Goal: Information Seeking & Learning: Check status

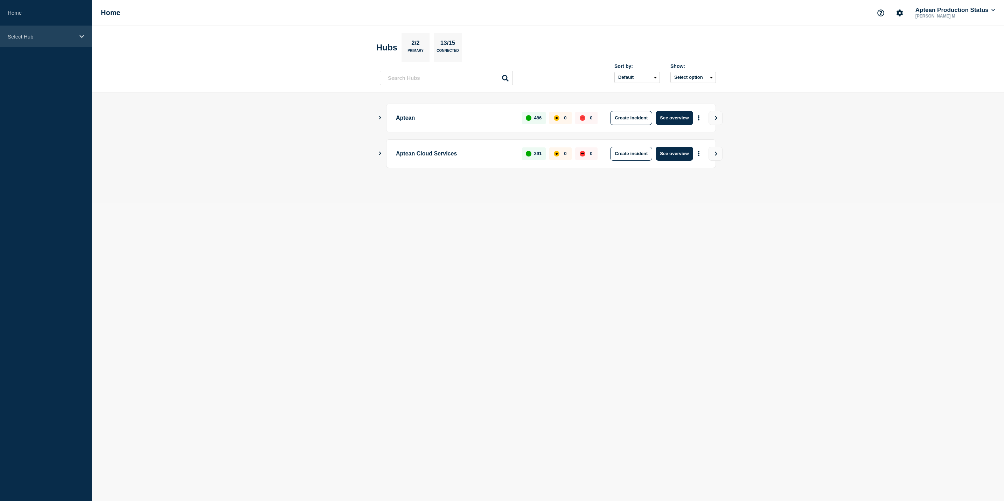
click at [80, 43] on div "Select Hub" at bounding box center [46, 36] width 92 height 21
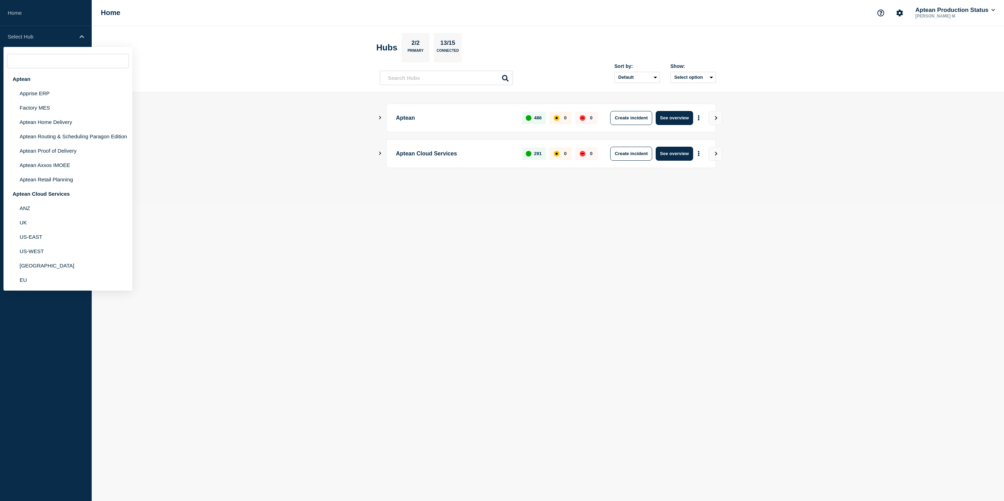
click at [249, 119] on main "Aptean 486 0 0 Create incident See overview Aptean Cloud Services 291 0 0 Creat…" at bounding box center [548, 147] width 912 height 110
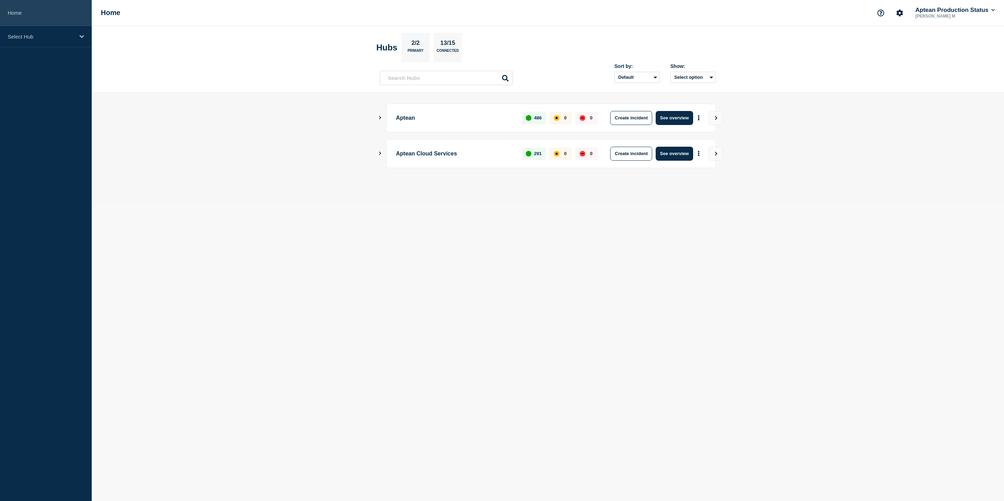
click at [52, 14] on link "Home" at bounding box center [46, 13] width 92 height 26
click at [64, 29] on div "Select Hub" at bounding box center [46, 36] width 92 height 21
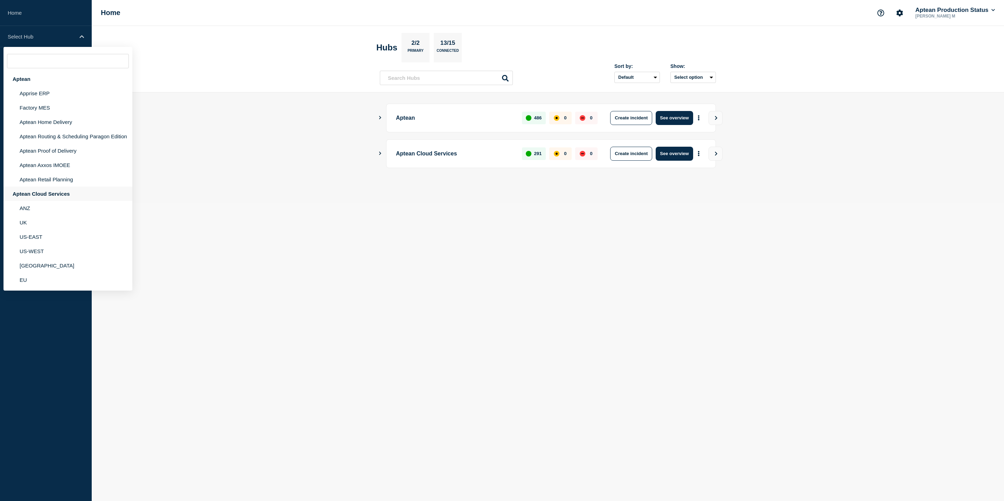
click at [37, 187] on div "Aptean Cloud Services" at bounding box center [67, 194] width 129 height 14
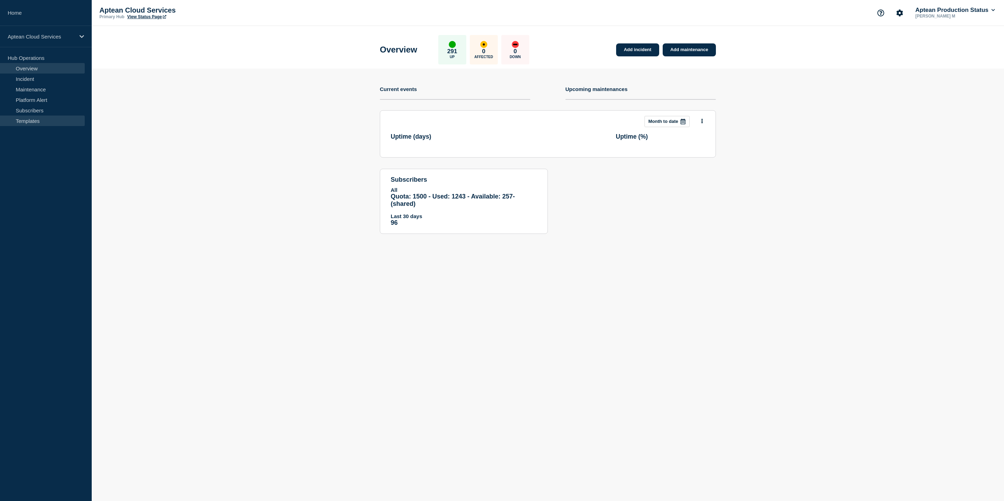
click at [35, 121] on link "Templates" at bounding box center [42, 120] width 85 height 10
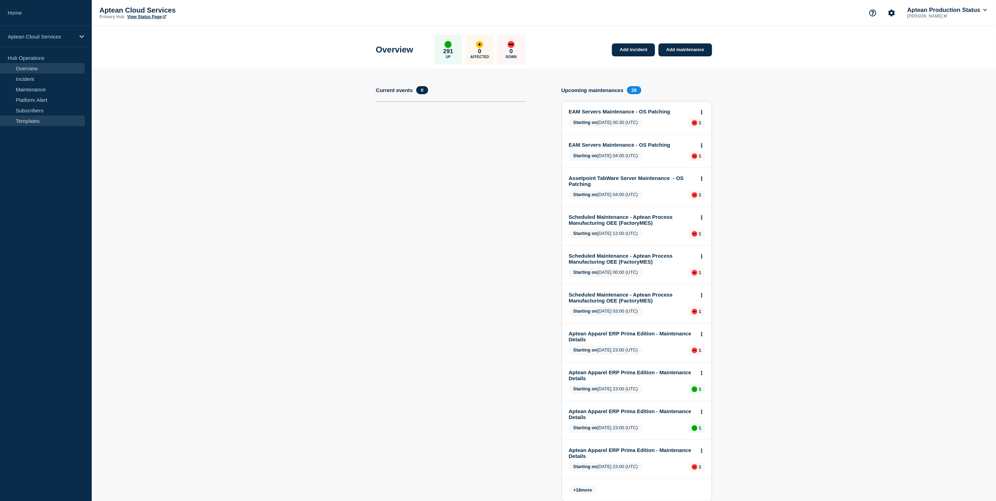
click at [28, 120] on link "Templates" at bounding box center [42, 120] width 85 height 10
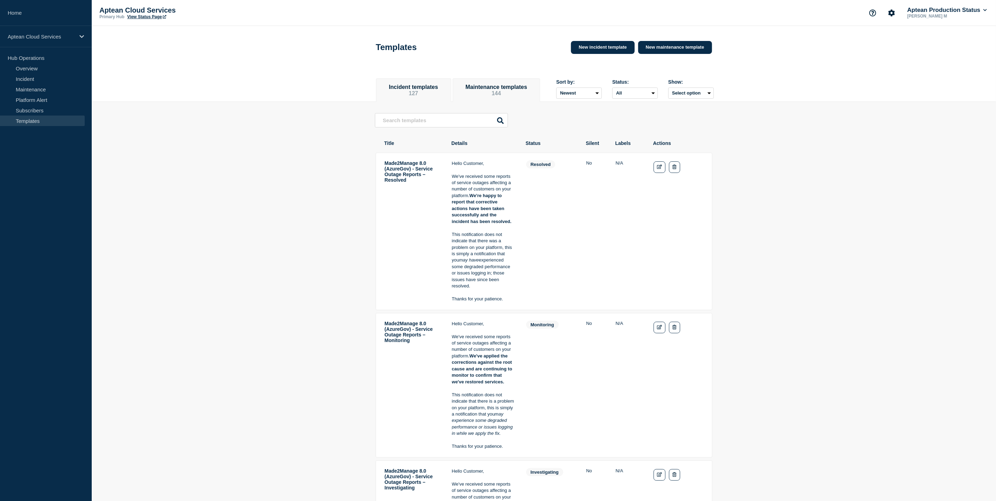
click at [515, 97] on button "Maintenance templates 144" at bounding box center [495, 90] width 71 height 13
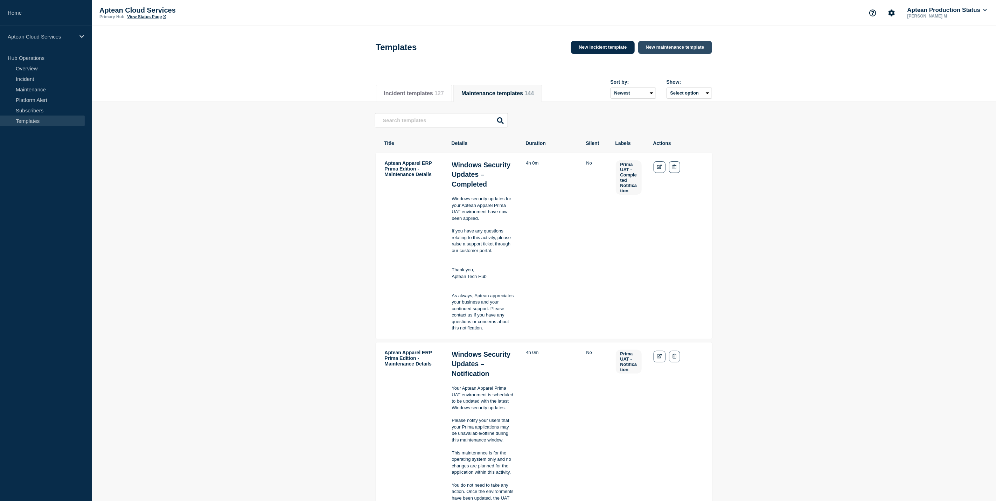
click at [667, 52] on link "New maintenance template" at bounding box center [675, 47] width 74 height 13
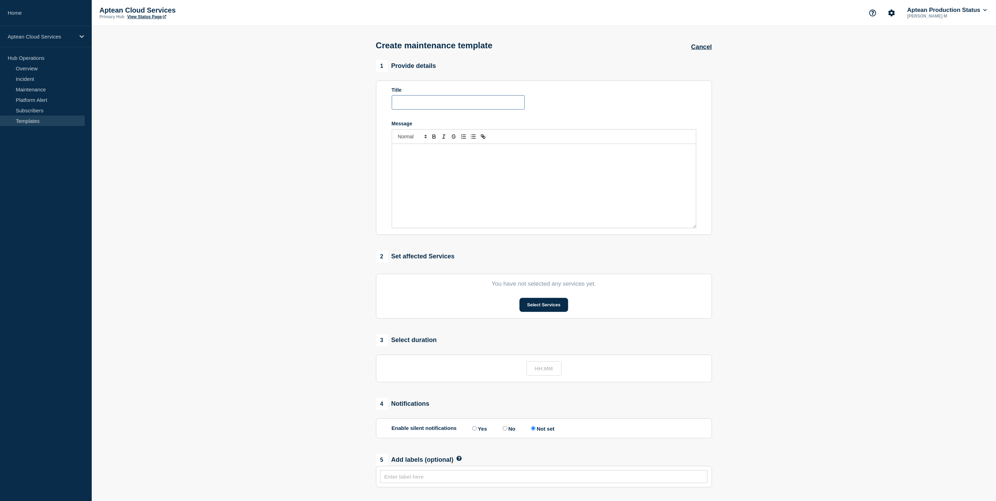
click at [426, 107] on input "Title" at bounding box center [458, 102] width 133 height 14
click at [424, 159] on div "Message" at bounding box center [544, 186] width 304 height 84
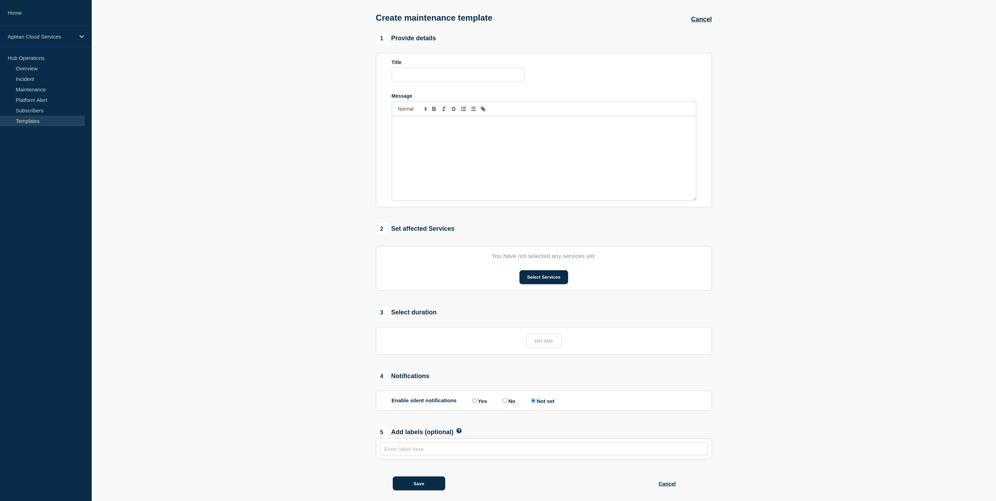
scroll to position [40, 0]
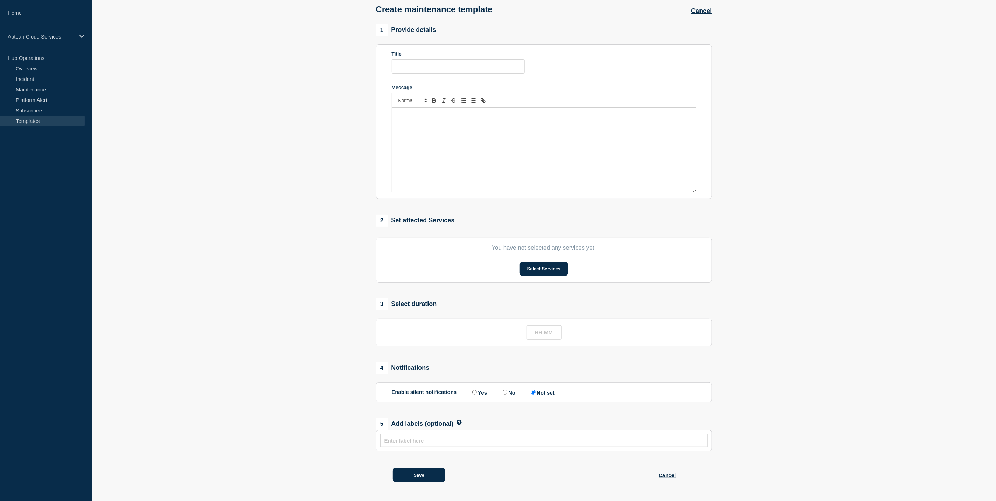
click at [454, 436] on li at bounding box center [543, 440] width 323 height 8
click at [459, 442] on input "text" at bounding box center [543, 440] width 319 height 6
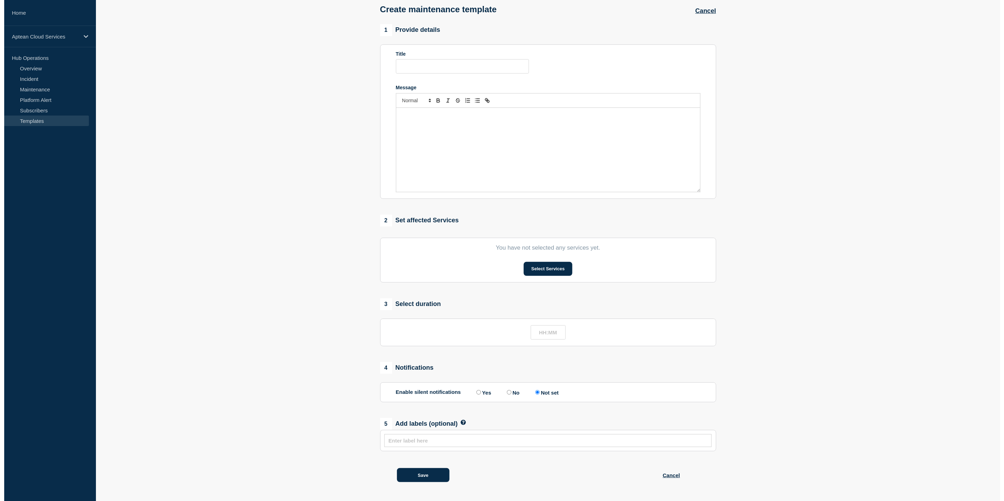
scroll to position [0, 0]
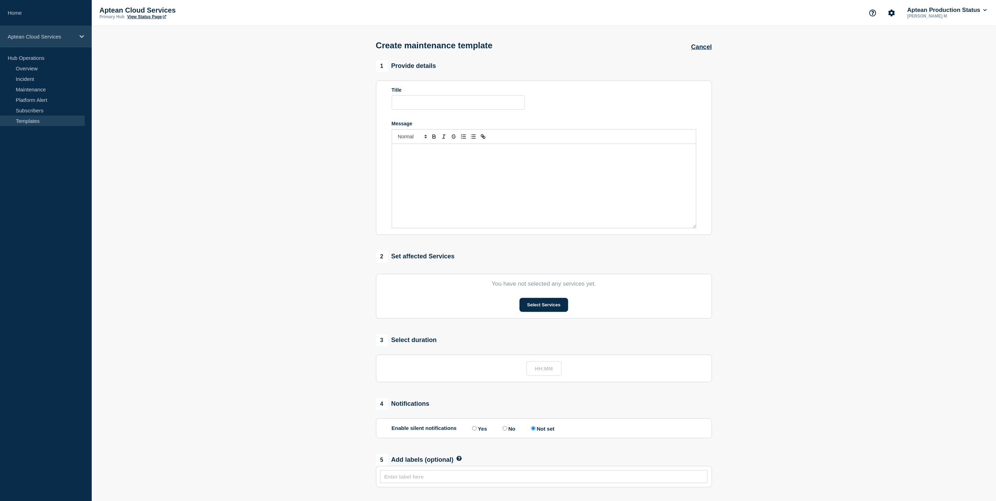
drag, startPoint x: 22, startPoint y: 36, endPoint x: 16, endPoint y: 30, distance: 8.9
click at [22, 35] on p "Aptean Cloud Services" at bounding box center [41, 37] width 67 height 6
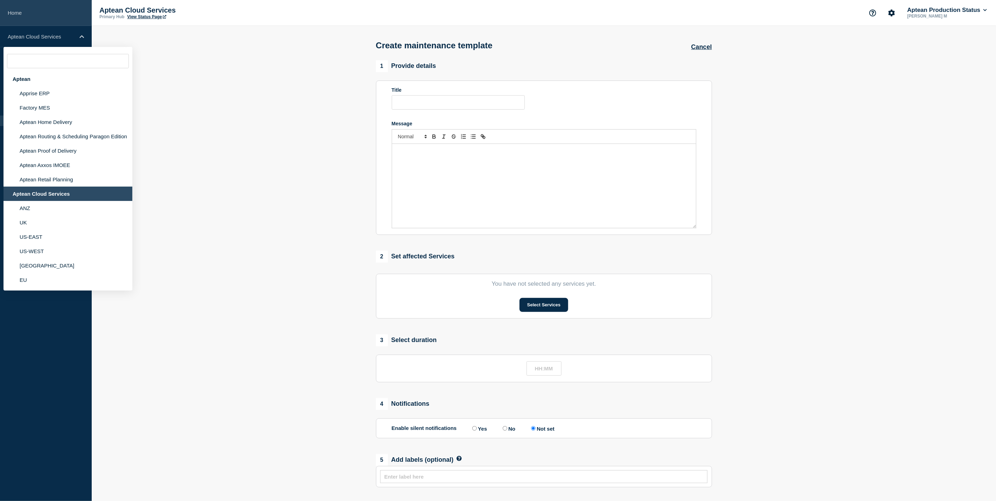
click at [62, 21] on link "Home" at bounding box center [46, 13] width 92 height 26
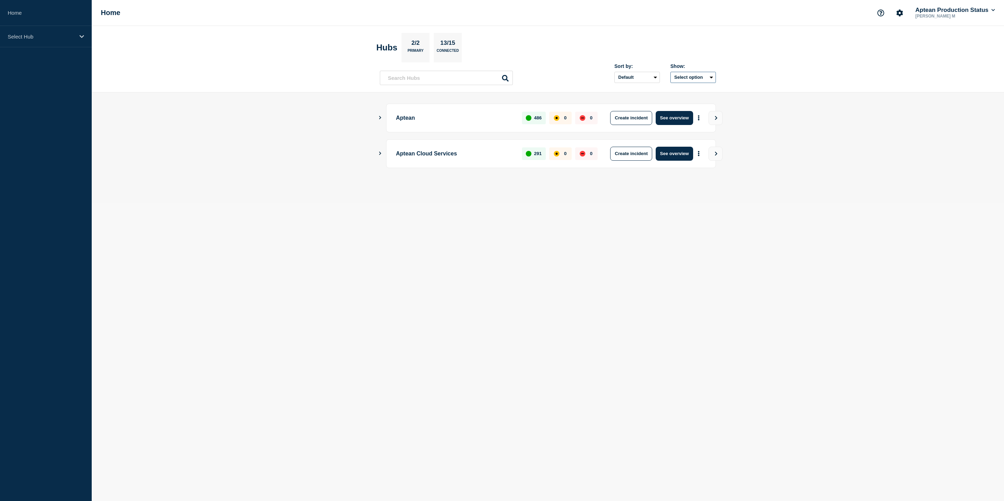
click at [704, 78] on button "Select option" at bounding box center [692, 77] width 45 height 11
click at [704, 72] on button "Select option All Open incidents Hubs" at bounding box center [692, 77] width 45 height 11
click at [902, 16] on button "Account settings" at bounding box center [899, 13] width 15 height 15
click at [903, 42] on link "Team Members" at bounding box center [900, 41] width 36 height 6
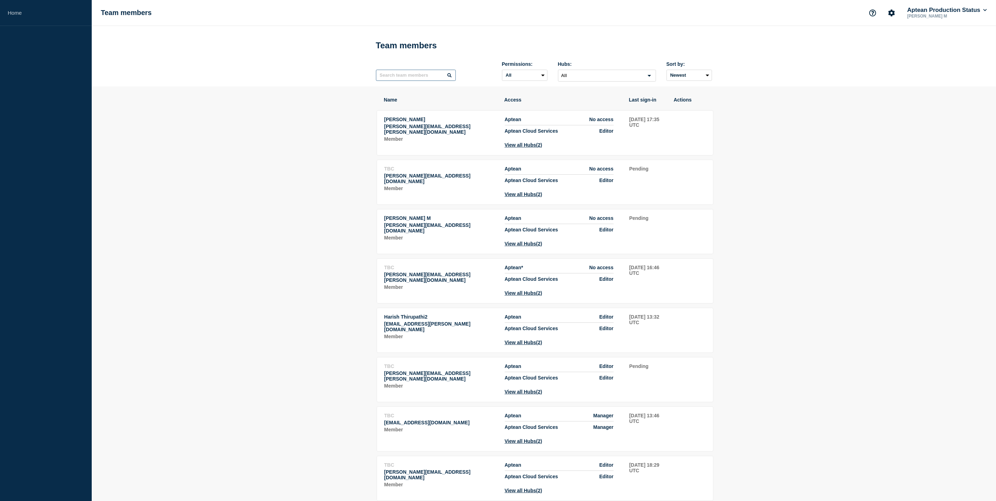
click at [442, 75] on input "text" at bounding box center [416, 75] width 80 height 11
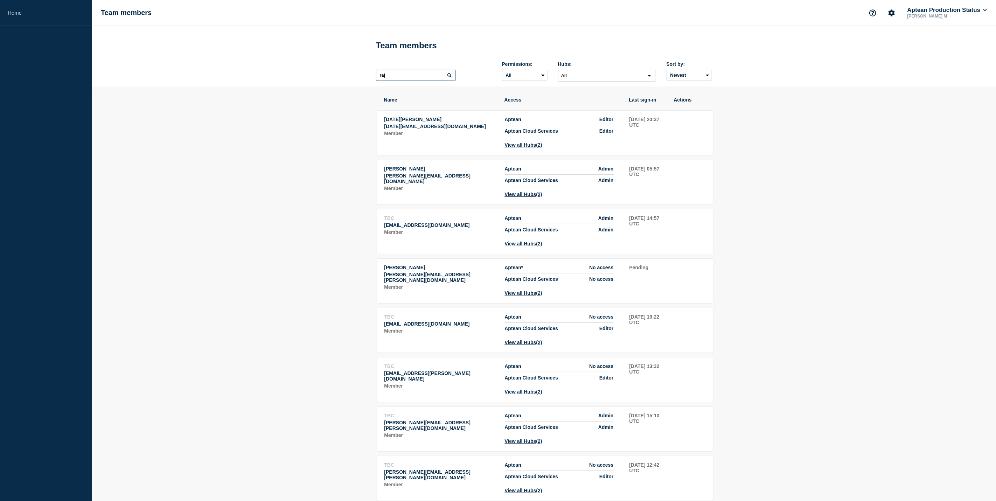
type input "raj"
click at [615, 189] on td "Aptean Admin Aptean Cloud Services Admin View all Hubs (2)" at bounding box center [563, 182] width 118 height 32
click at [608, 183] on span "Admin" at bounding box center [605, 180] width 15 height 6
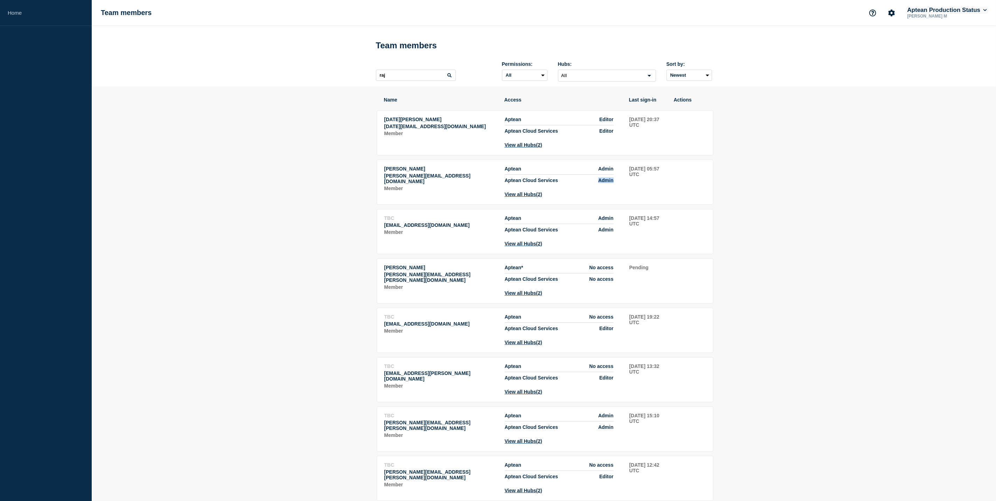
click at [949, 11] on button "Aptean Production Status" at bounding box center [947, 10] width 82 height 7
click at [31, 16] on link "Home" at bounding box center [46, 13] width 92 height 26
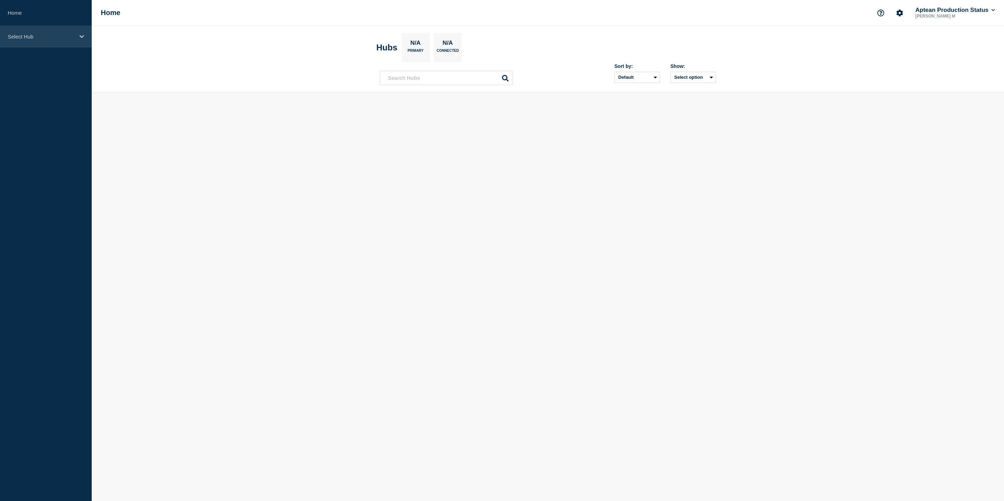
click at [33, 33] on div "Select Hub" at bounding box center [46, 36] width 92 height 21
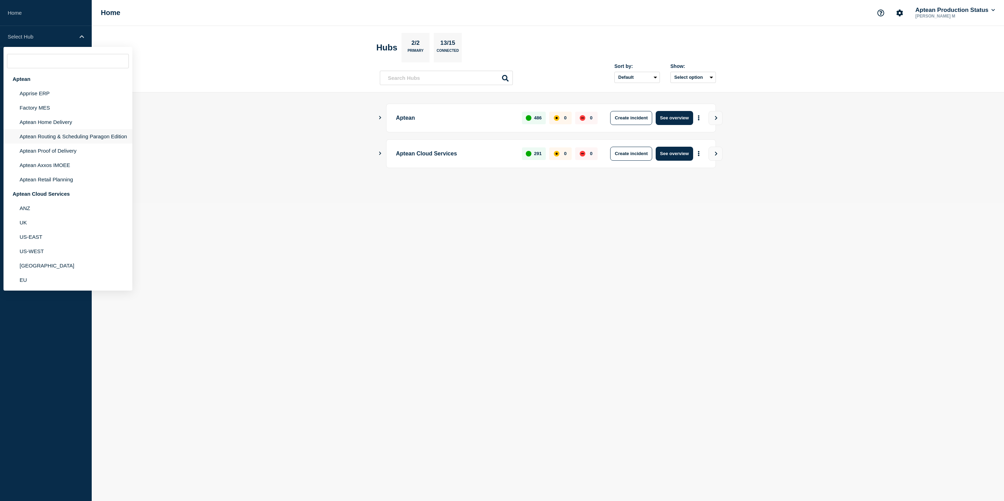
click at [76, 140] on li "Aptean Routing & Scheduling Paragon Edition" at bounding box center [67, 136] width 129 height 14
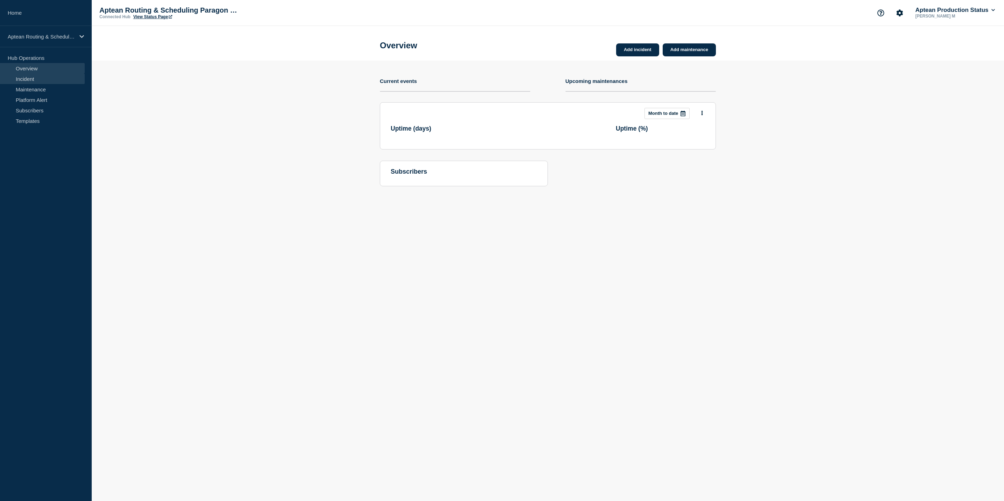
click at [24, 76] on link "Incident" at bounding box center [42, 78] width 85 height 10
click at [29, 85] on link "Maintenance" at bounding box center [42, 89] width 85 height 10
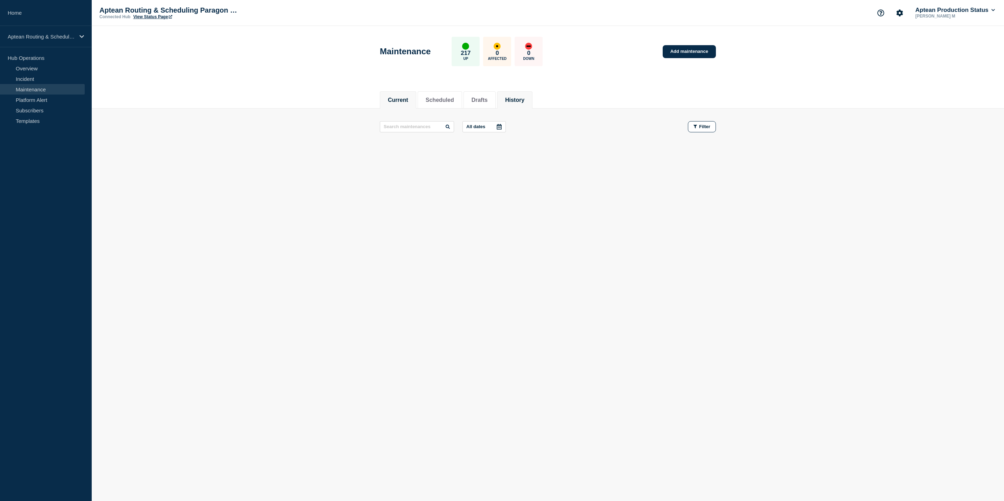
click at [510, 101] on li "History" at bounding box center [514, 99] width 35 height 17
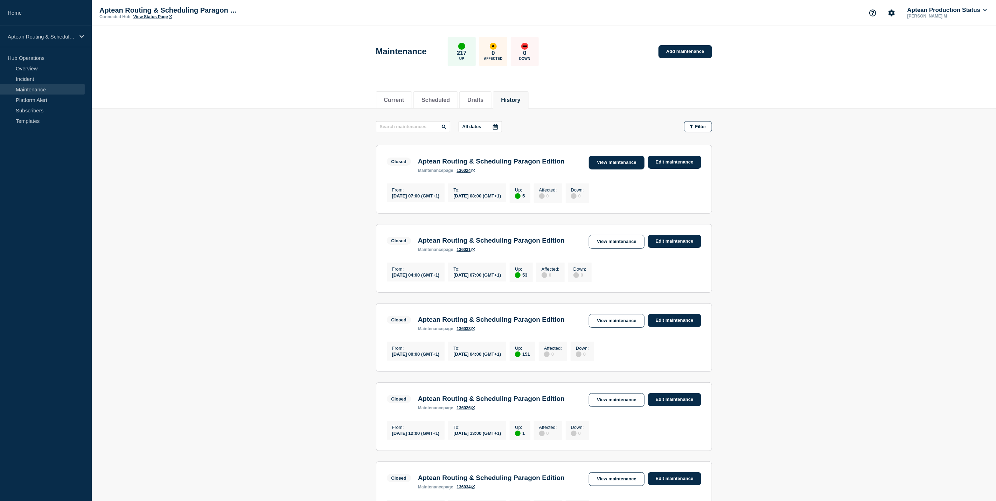
click at [605, 160] on link "View maintenance" at bounding box center [616, 163] width 55 height 14
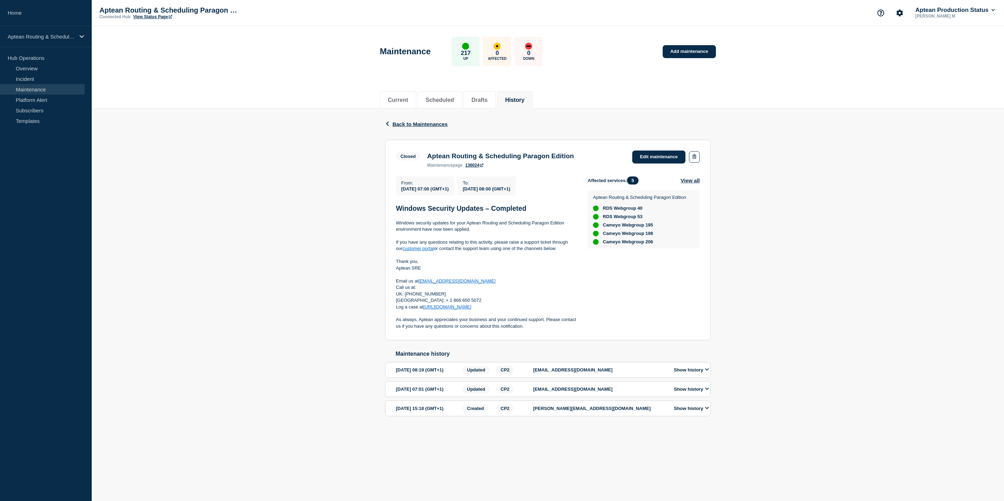
click at [695, 392] on button "Show history" at bounding box center [690, 389] width 39 height 6
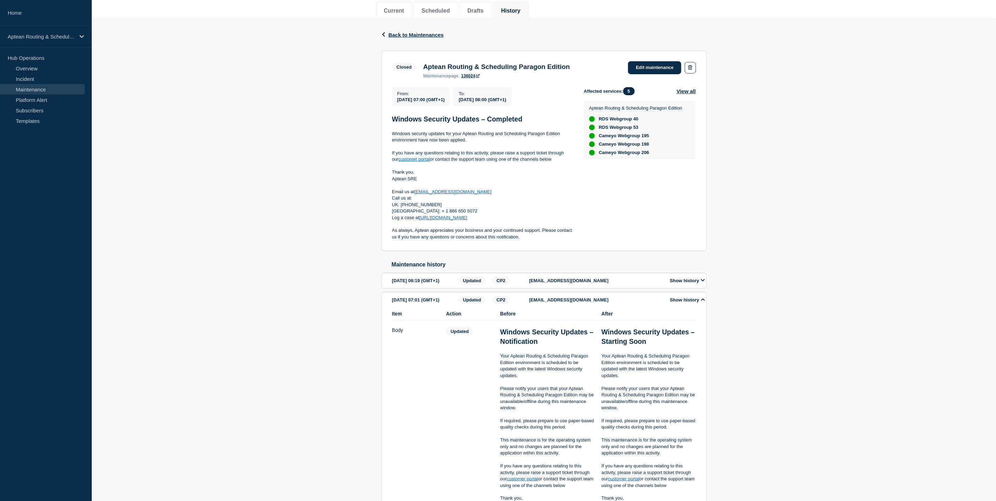
scroll to position [210, 0]
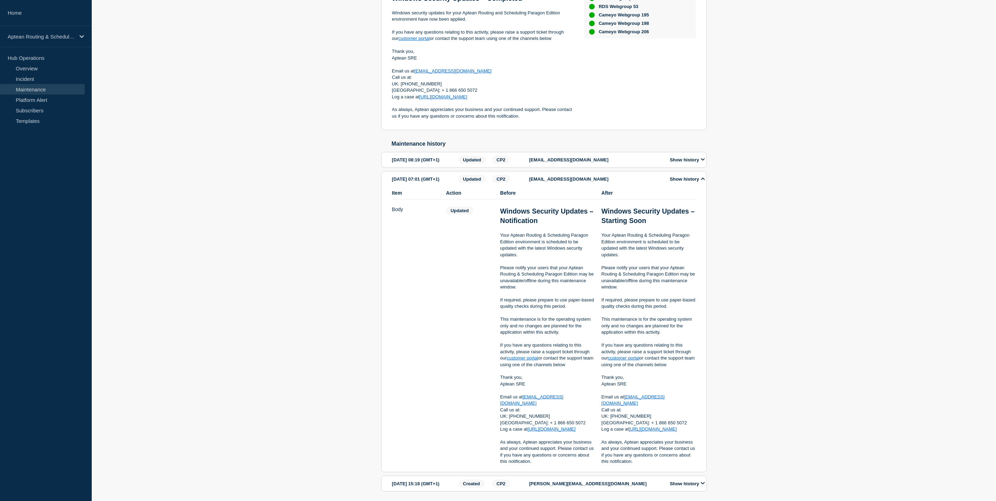
click at [690, 182] on button "Show history" at bounding box center [687, 179] width 39 height 6
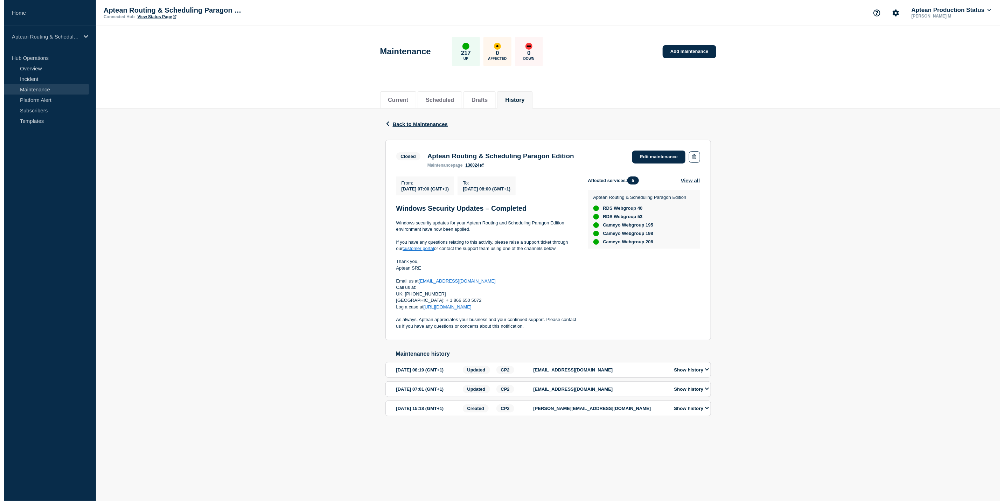
scroll to position [0, 0]
